Goal: Information Seeking & Learning: Check status

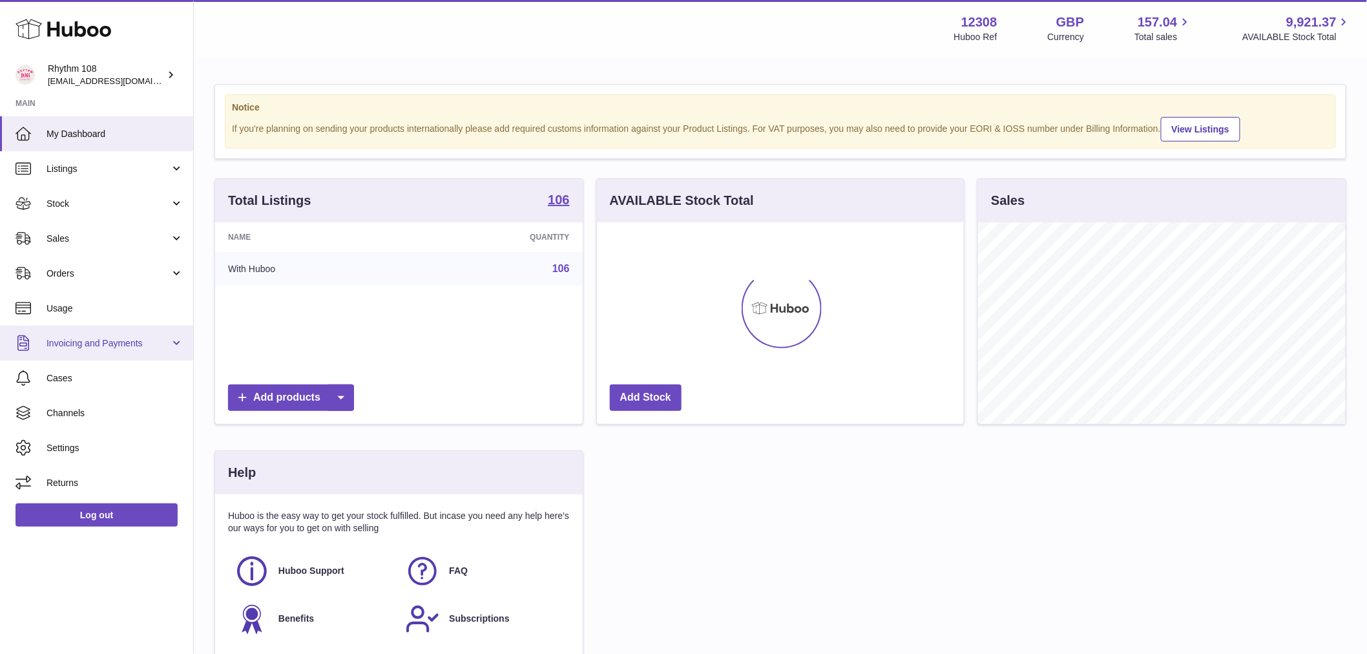
scroll to position [202, 367]
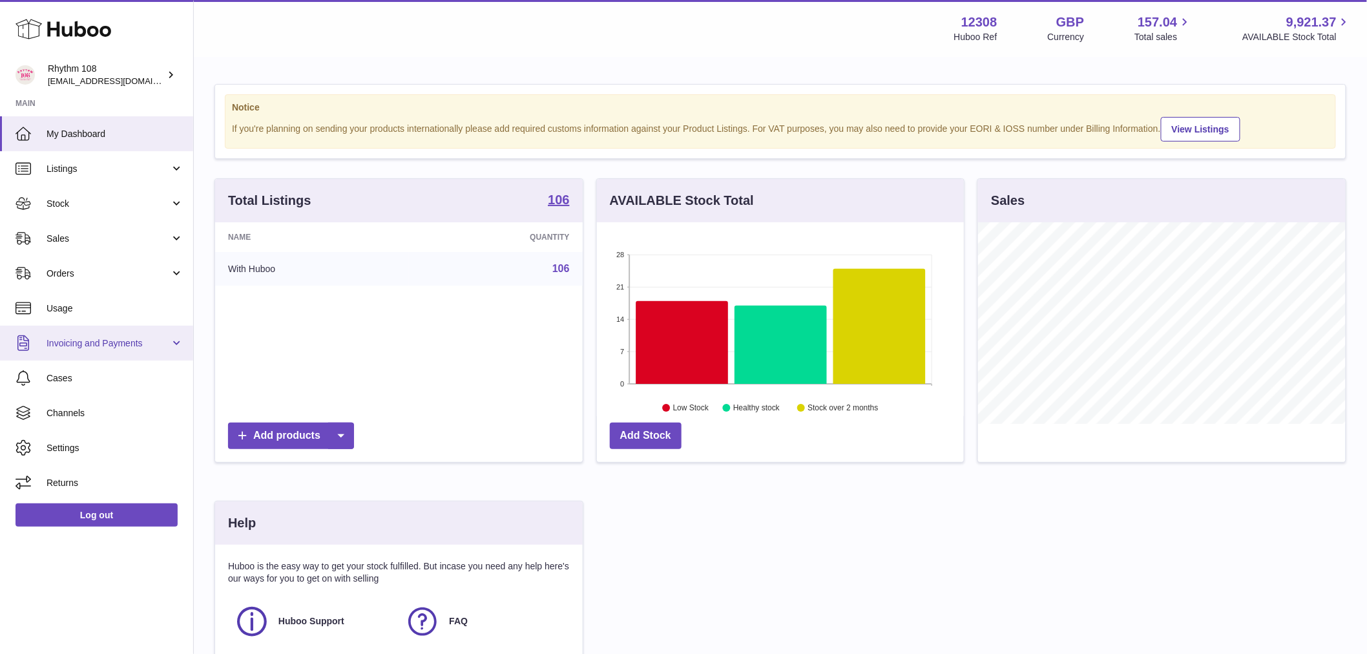
click at [92, 352] on link "Invoicing and Payments" at bounding box center [96, 343] width 193 height 35
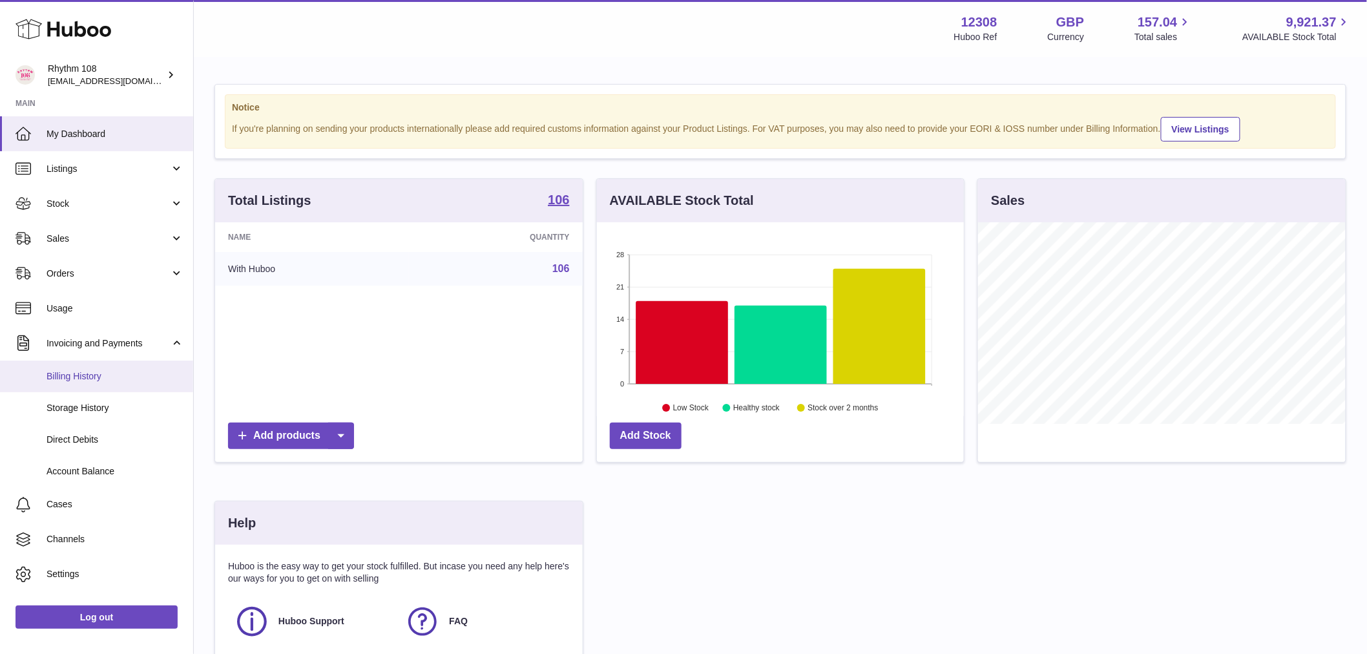
click at [99, 379] on span "Billing History" at bounding box center [115, 376] width 137 height 12
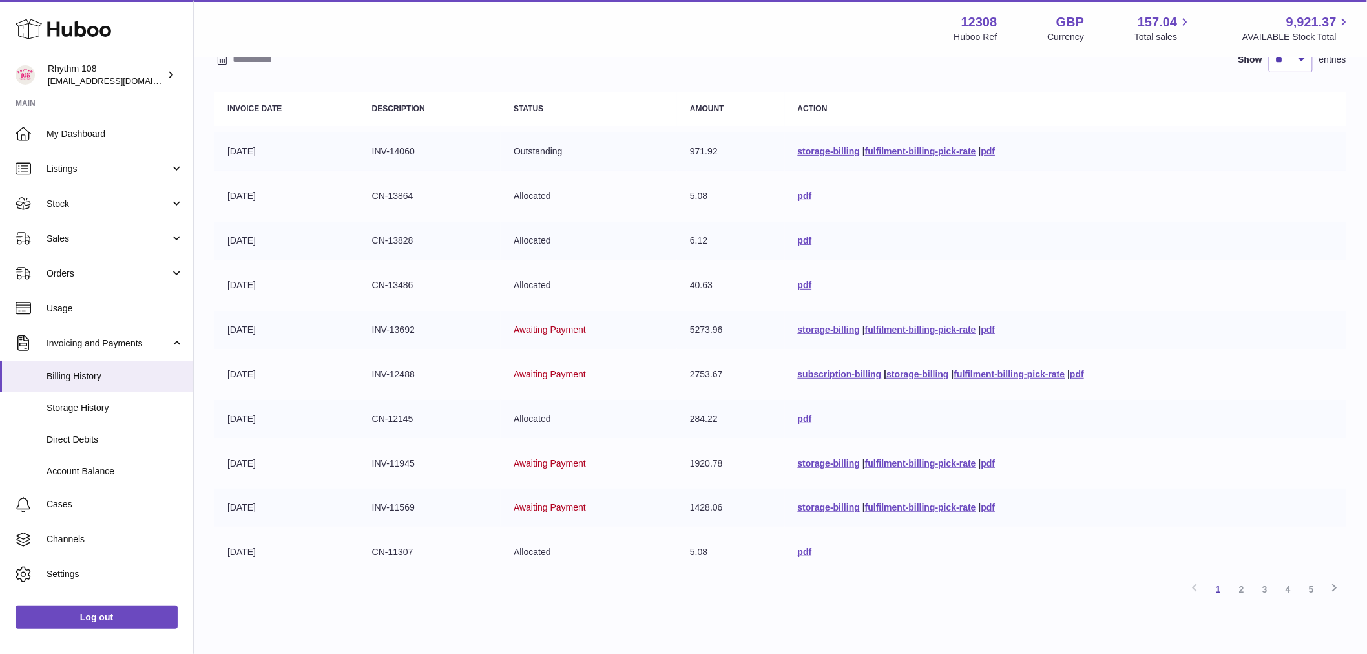
scroll to position [143, 0]
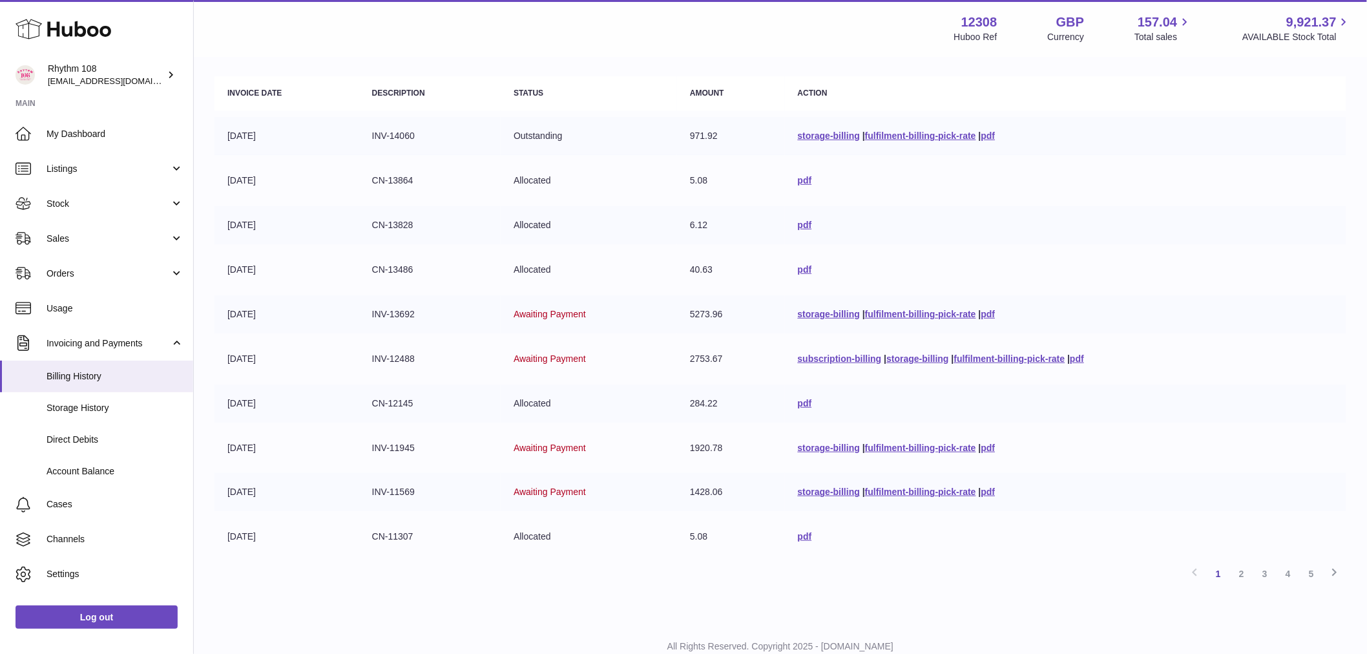
click at [278, 367] on td "[DATE]" at bounding box center [286, 359] width 145 height 38
click at [806, 315] on link "storage-billing" at bounding box center [829, 314] width 62 height 10
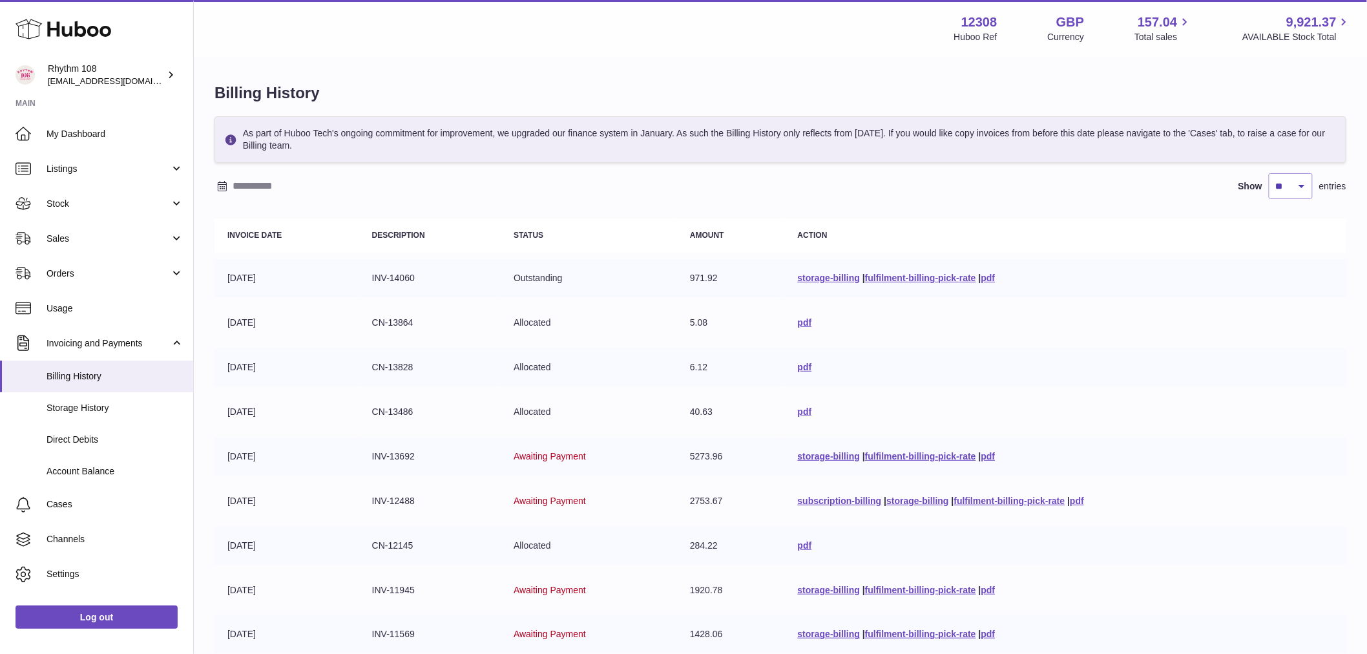
scroll to position [0, 0]
click at [811, 279] on link "storage-billing" at bounding box center [829, 279] width 62 height 10
